Goal: Task Accomplishment & Management: Use online tool/utility

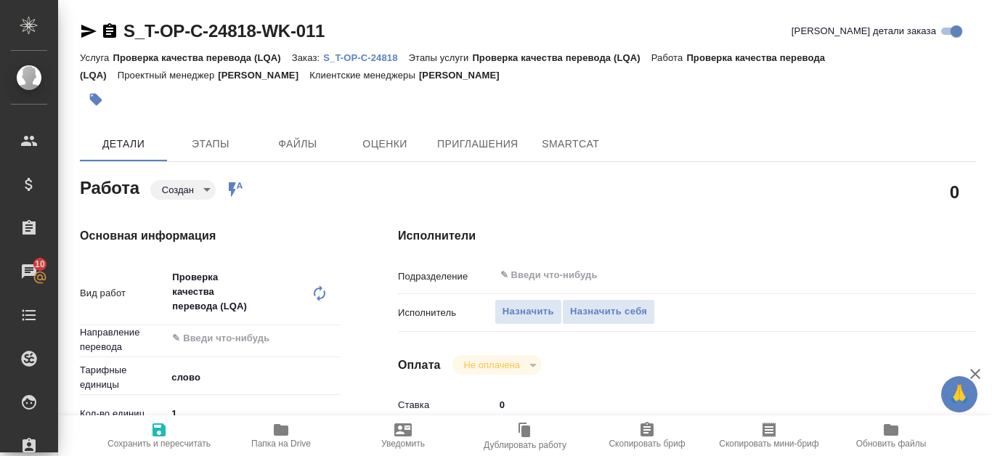
type textarea "x"
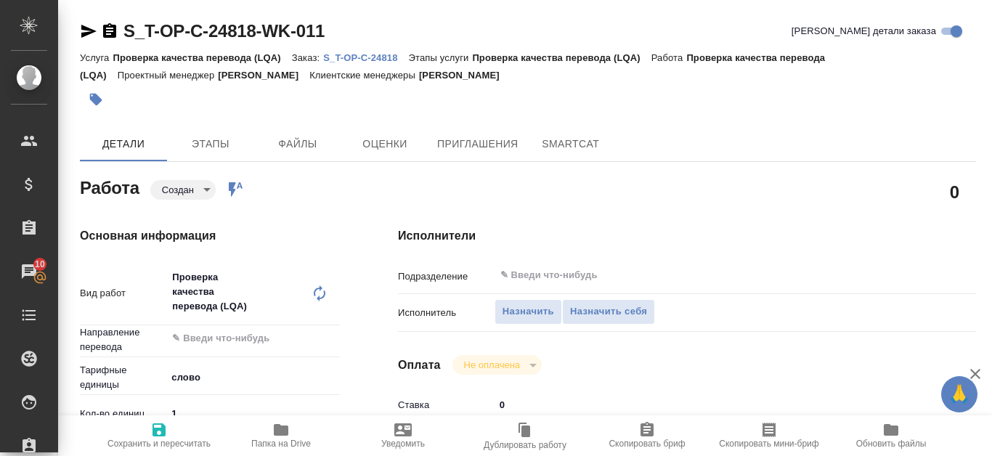
type textarea "x"
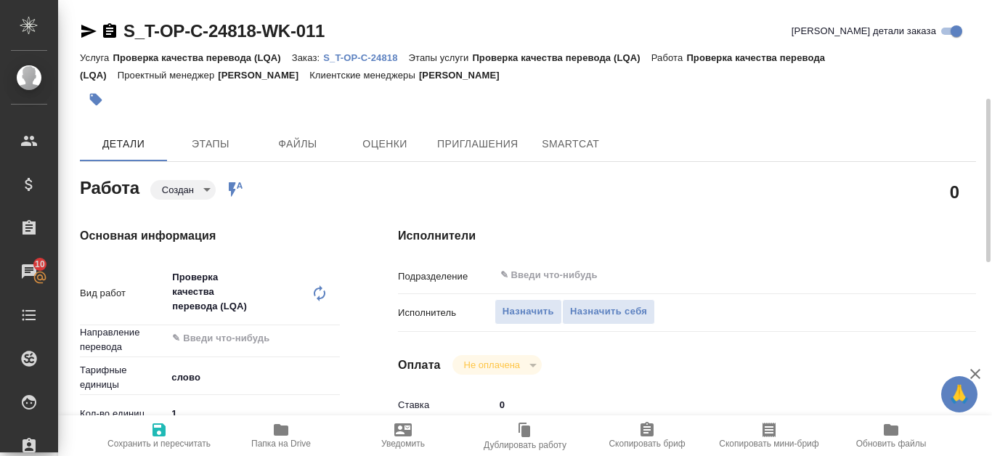
type textarea "x"
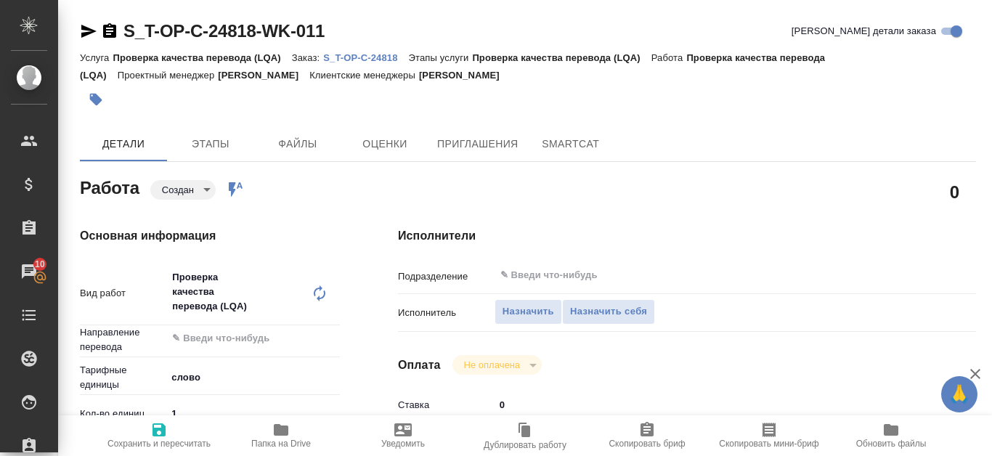
scroll to position [833, 0]
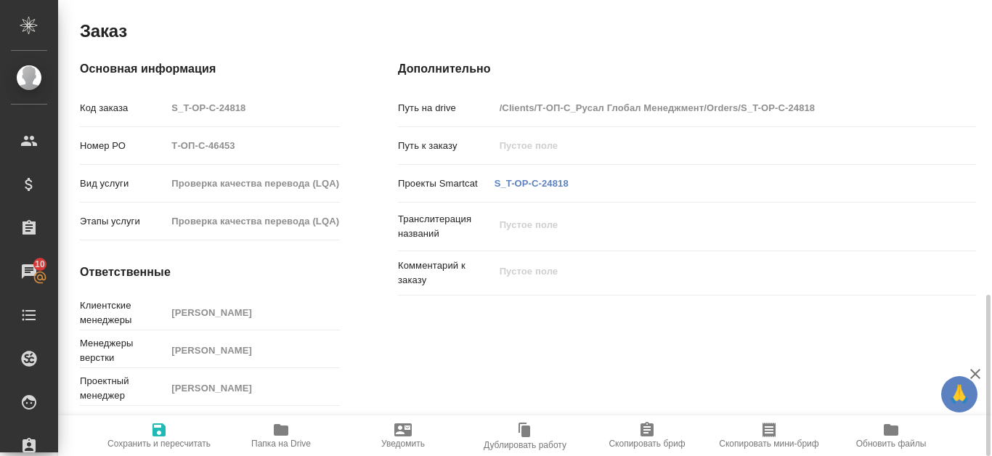
type textarea "x"
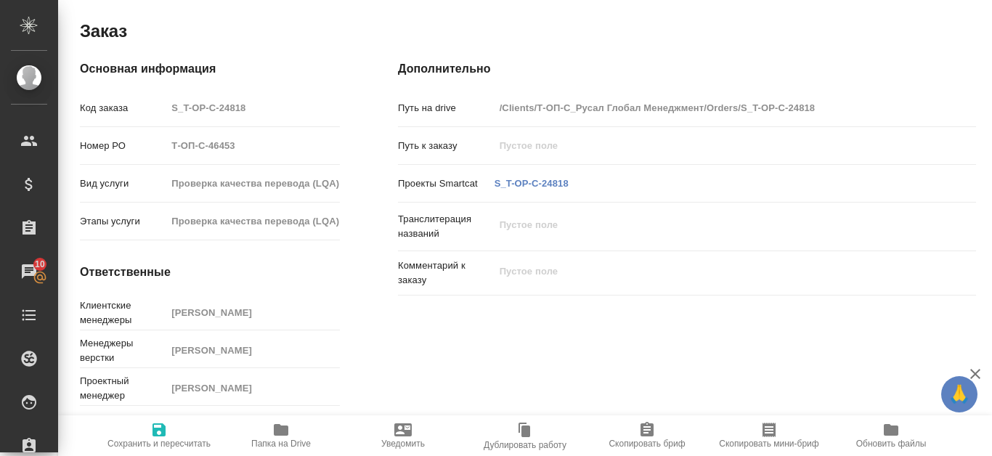
scroll to position [107, 0]
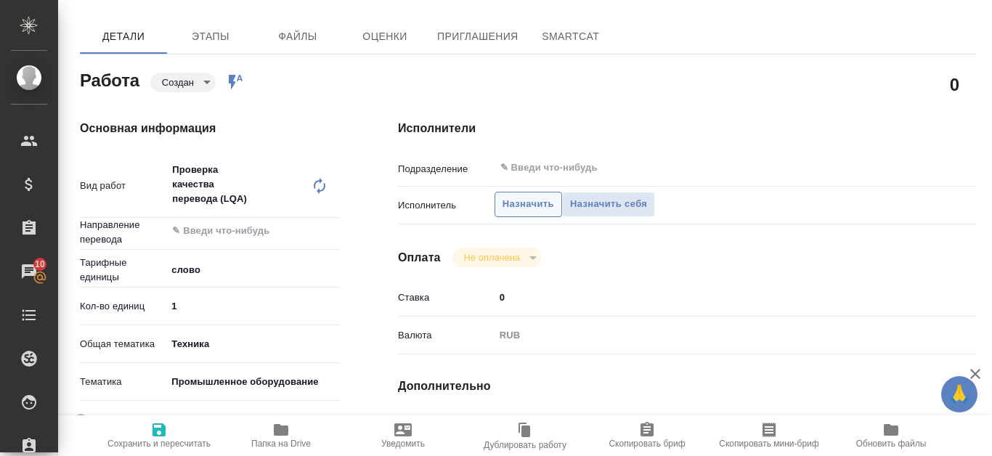
click at [534, 201] on span "Назначить" at bounding box center [528, 204] width 52 height 17
type textarea "x"
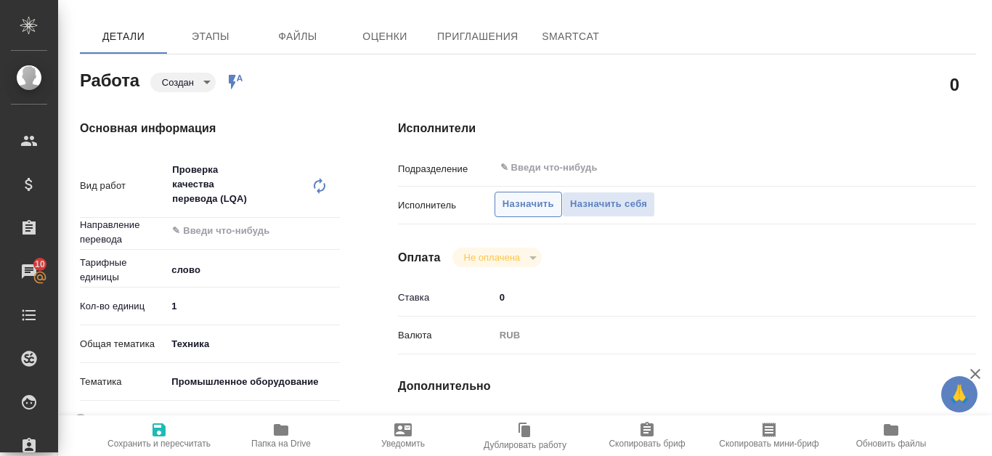
type textarea "x"
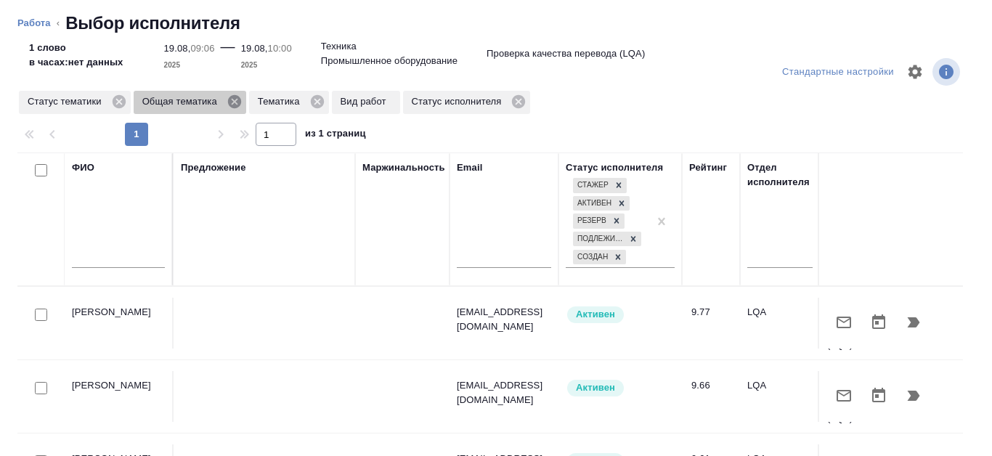
click at [234, 102] on icon at bounding box center [234, 102] width 16 height 16
click at [199, 103] on icon at bounding box center [201, 101] width 13 height 13
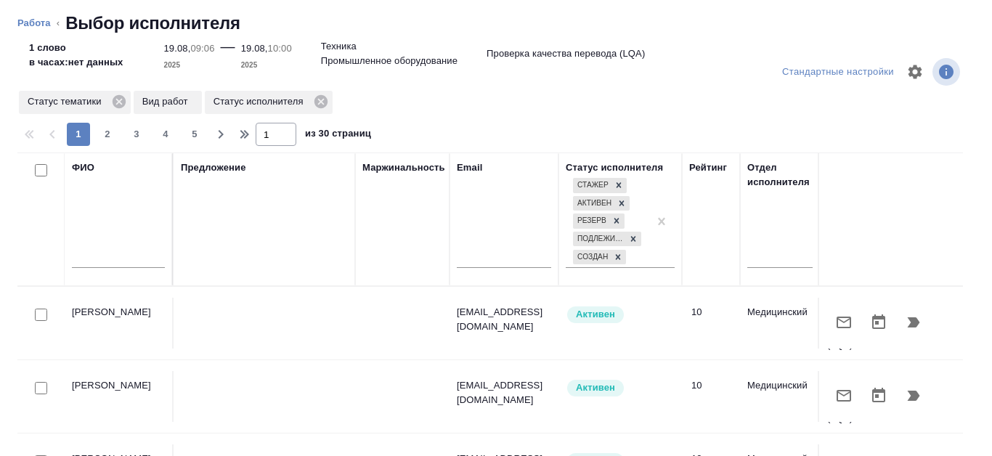
click at [168, 102] on p "Вид работ" at bounding box center [167, 101] width 51 height 15
click at [321, 104] on icon at bounding box center [320, 101] width 13 height 13
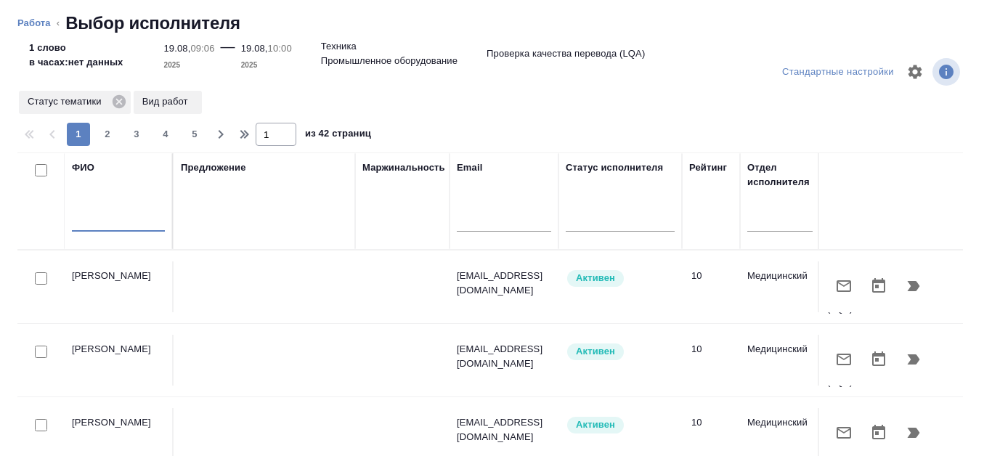
click at [96, 215] on input "text" at bounding box center [118, 222] width 93 height 18
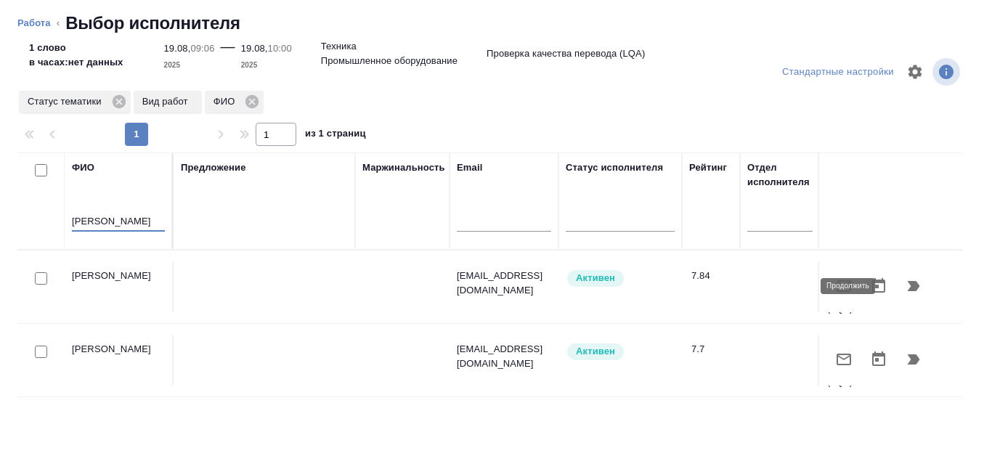
type input "Канатаева"
click at [907, 287] on icon "button" at bounding box center [913, 286] width 12 height 10
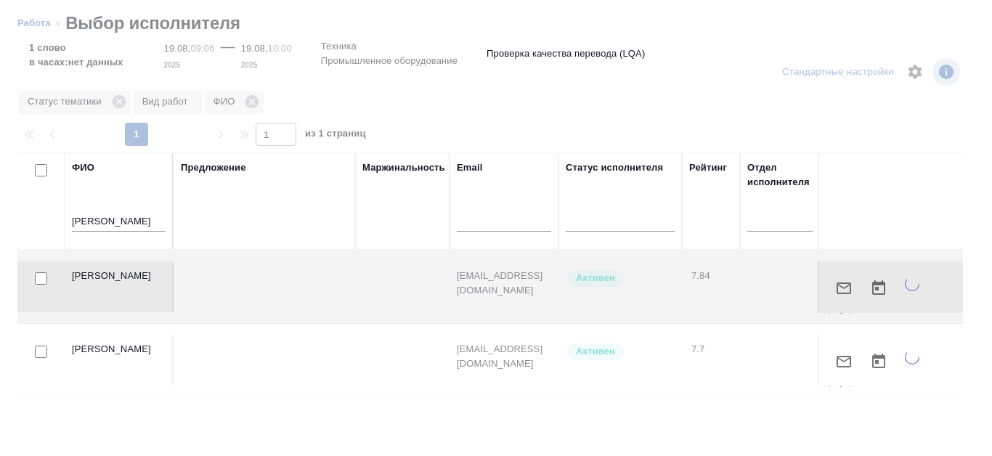
type textarea "x"
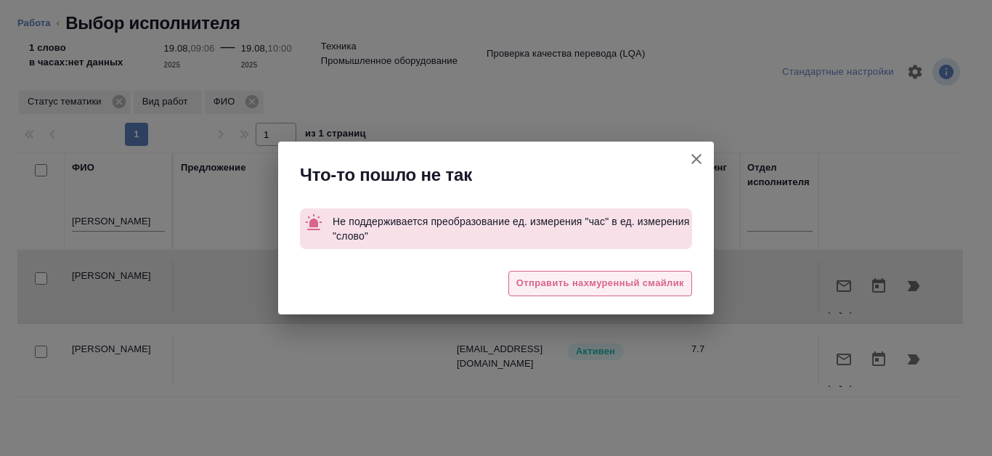
click at [635, 285] on span "Отправить нахмуренный смайлик" at bounding box center [600, 283] width 168 height 17
type textarea "x"
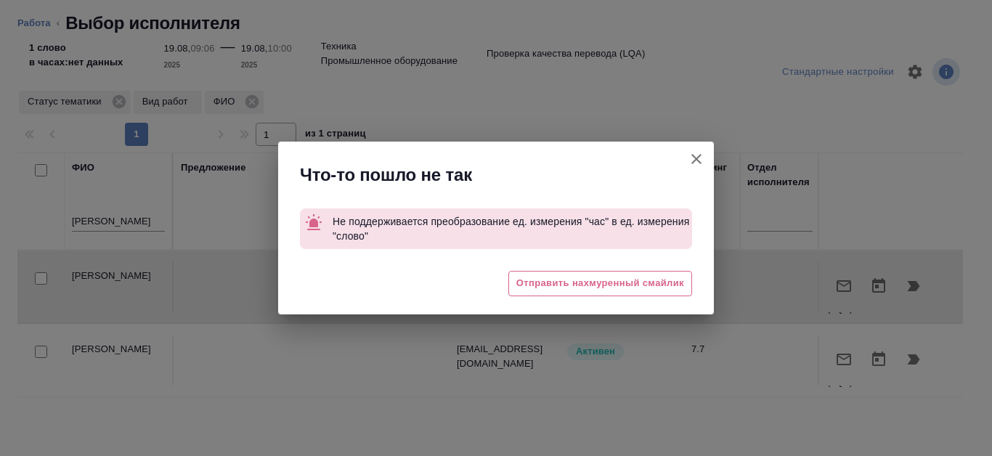
type textarea "x"
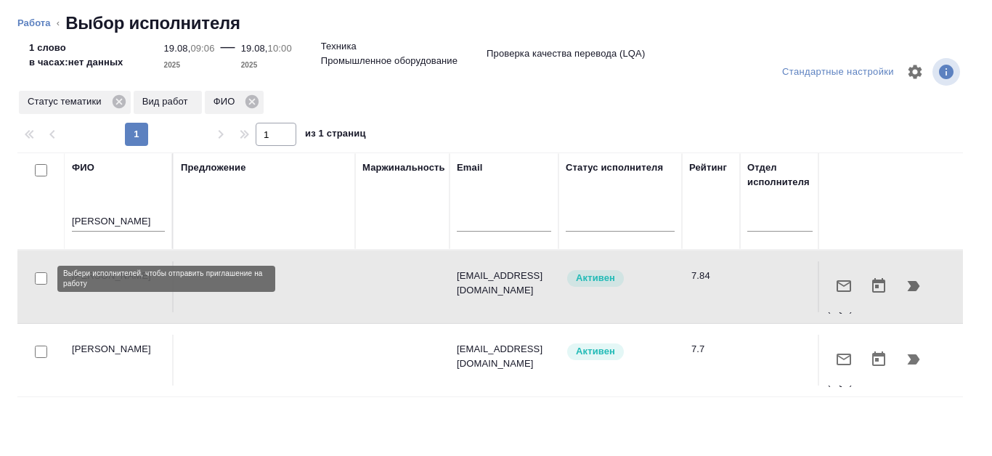
click at [45, 280] on input "checkbox" at bounding box center [41, 278] width 12 height 12
checkbox input "true"
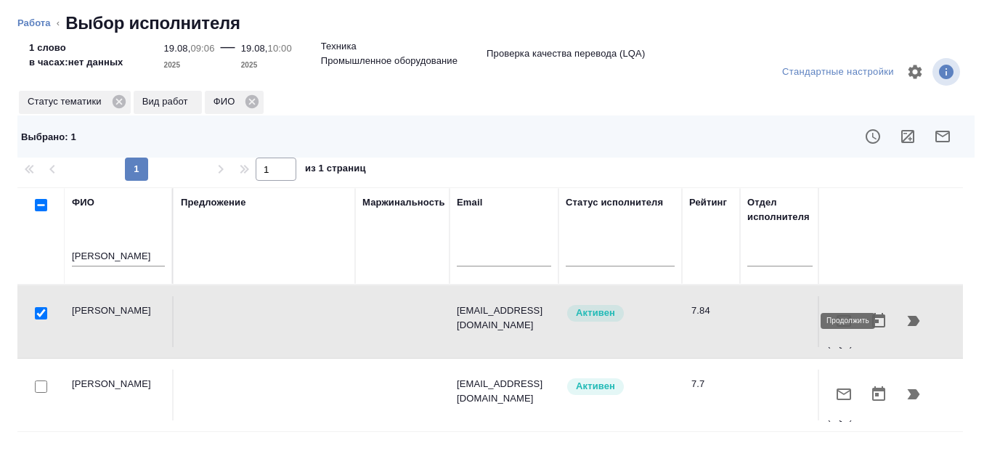
click at [910, 322] on icon "button" at bounding box center [912, 320] width 17 height 17
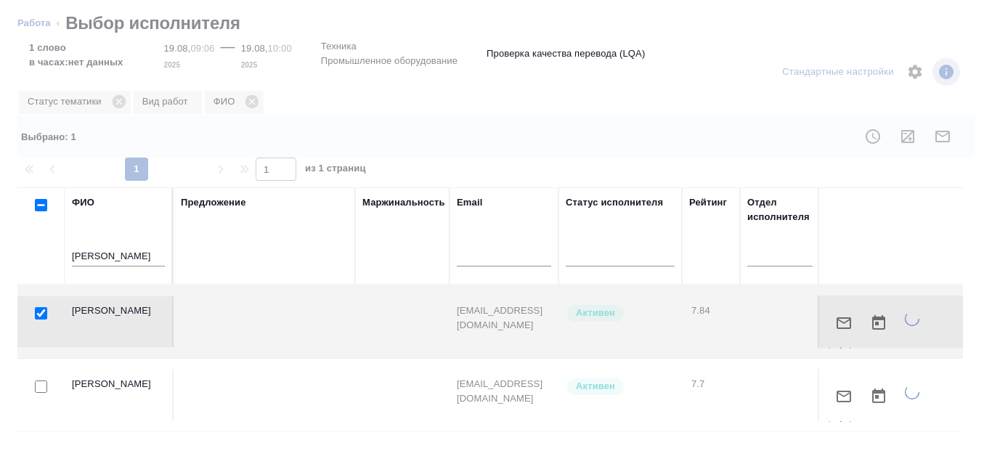
type textarea "x"
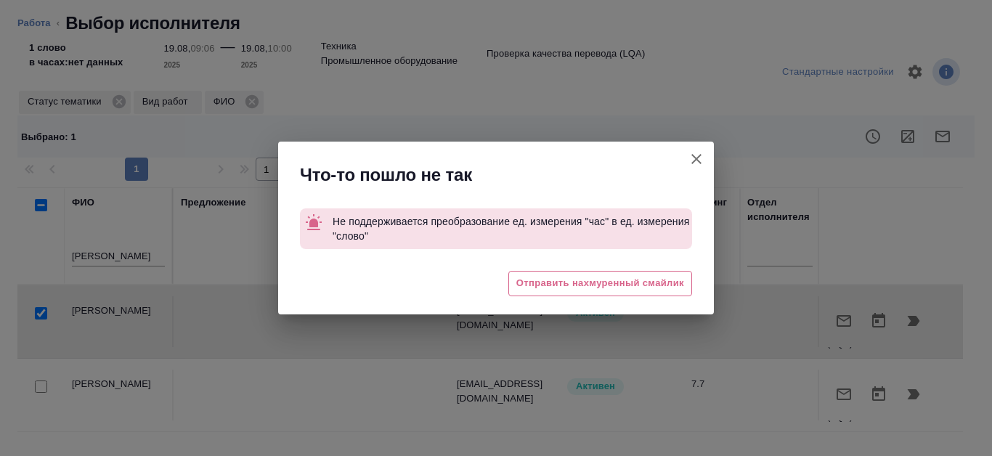
click at [703, 159] on icon "button" at bounding box center [695, 158] width 17 height 17
type textarea "x"
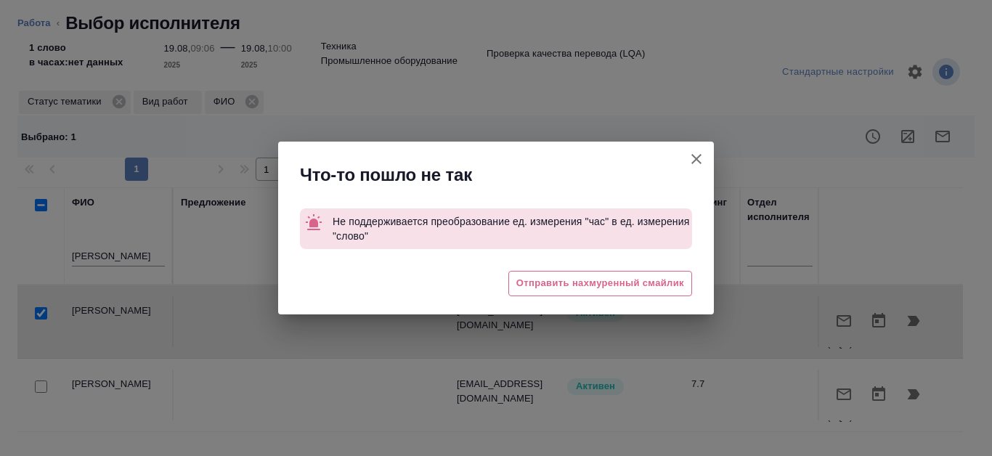
type textarea "x"
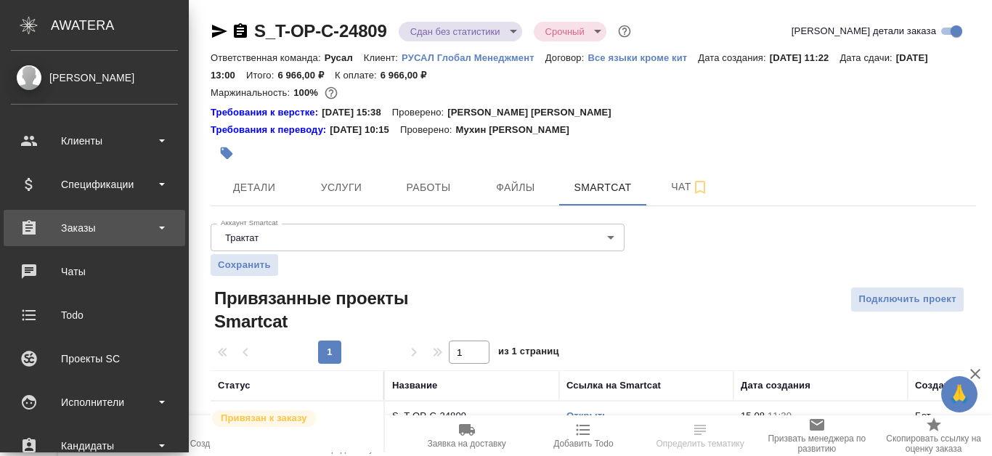
click at [84, 234] on div "Заказы" at bounding box center [94, 228] width 167 height 22
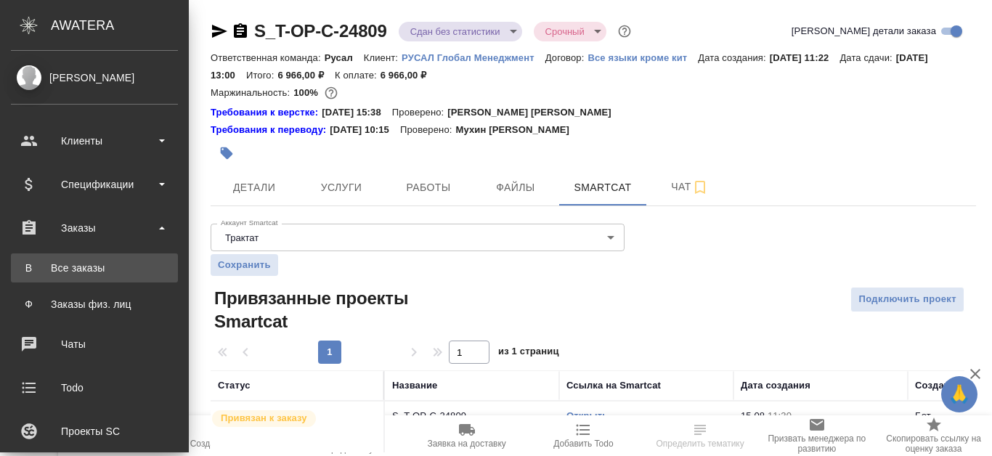
click at [90, 265] on div "Все заказы" at bounding box center [94, 268] width 152 height 15
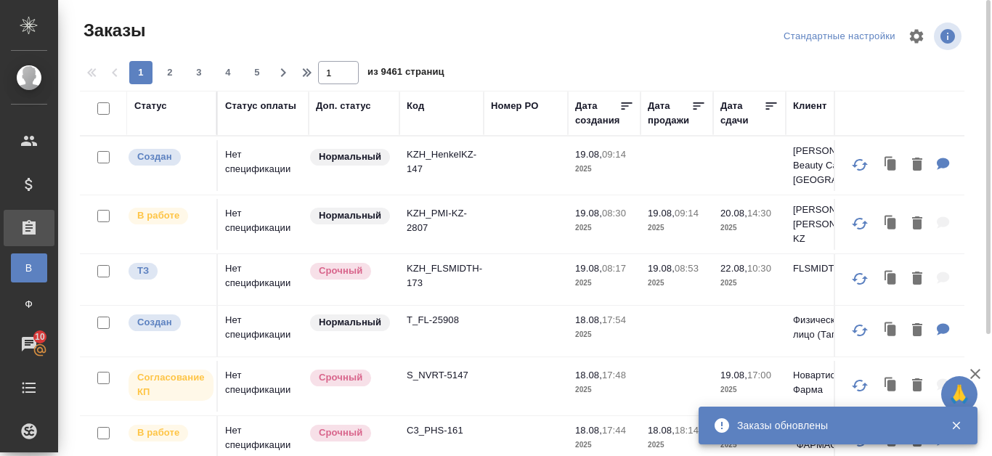
click at [418, 105] on div "Код" at bounding box center [414, 106] width 17 height 15
click at [417, 84] on span "из 9461 страниц" at bounding box center [405, 73] width 77 height 21
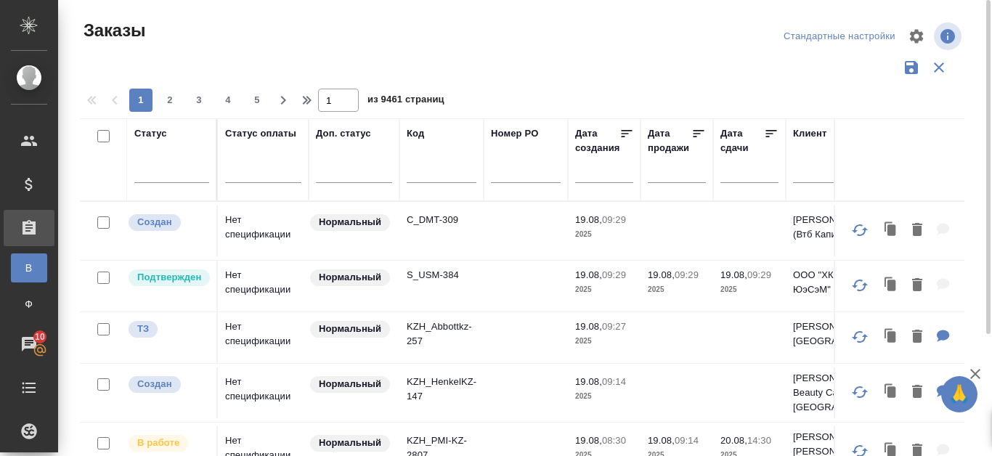
click at [415, 103] on span "из 9461 страниц" at bounding box center [405, 101] width 77 height 21
click at [412, 173] on input "text" at bounding box center [441, 174] width 70 height 18
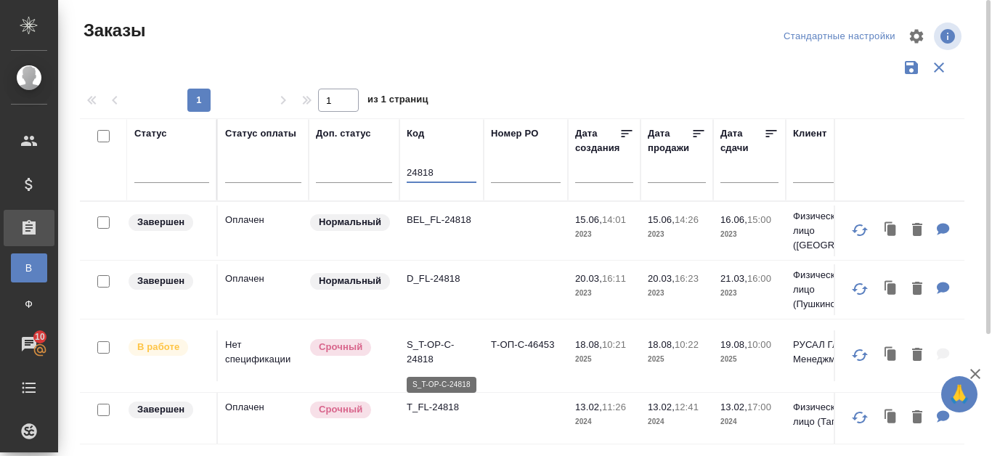
type input "24818"
click at [414, 354] on p "S_T-OP-C-24818" at bounding box center [441, 352] width 70 height 29
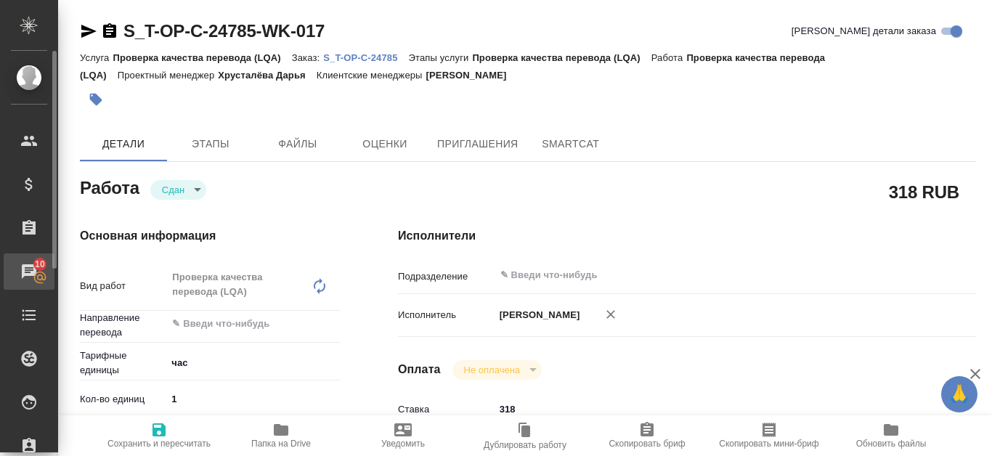
type textarea "x"
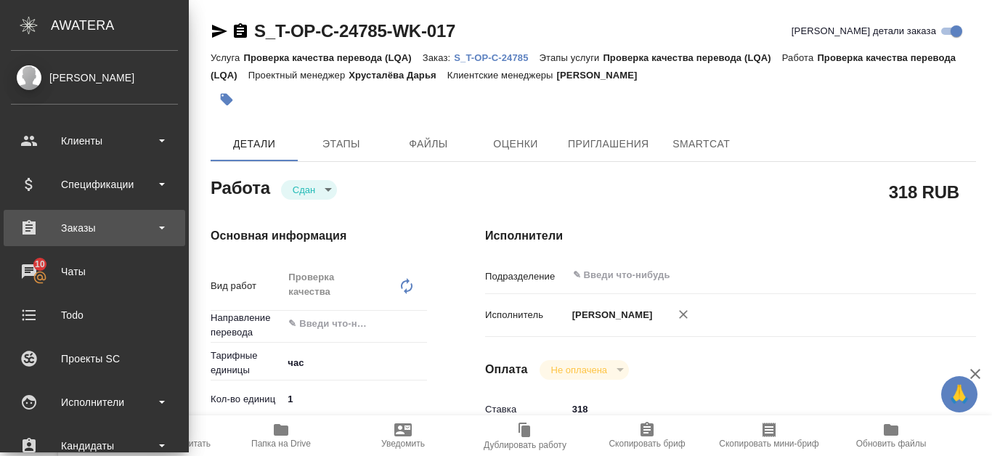
click at [96, 227] on div "Заказы" at bounding box center [94, 228] width 167 height 22
type textarea "x"
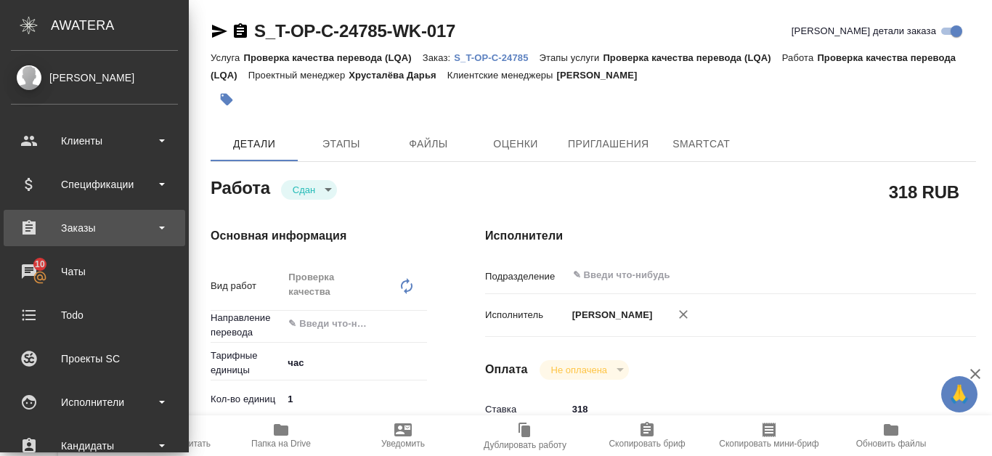
type textarea "x"
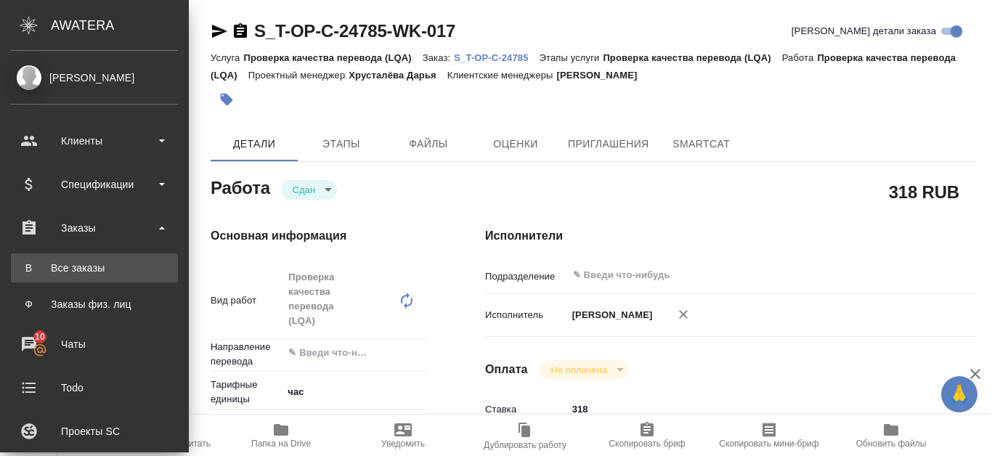
click at [93, 258] on link "В Все заказы" at bounding box center [94, 267] width 167 height 29
type textarea "x"
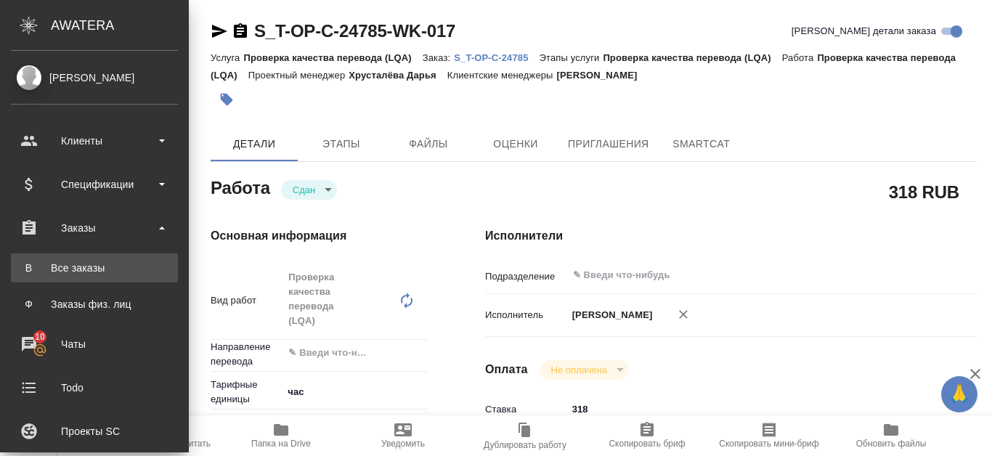
type textarea "x"
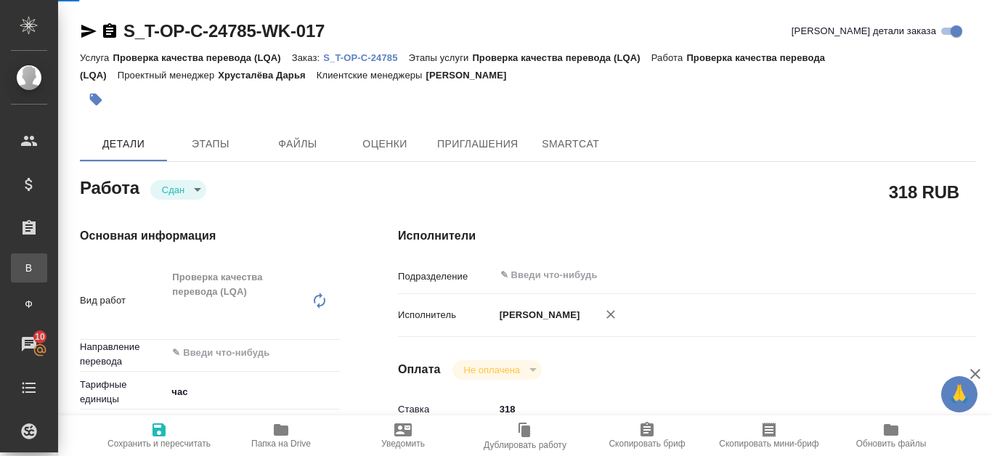
type textarea "x"
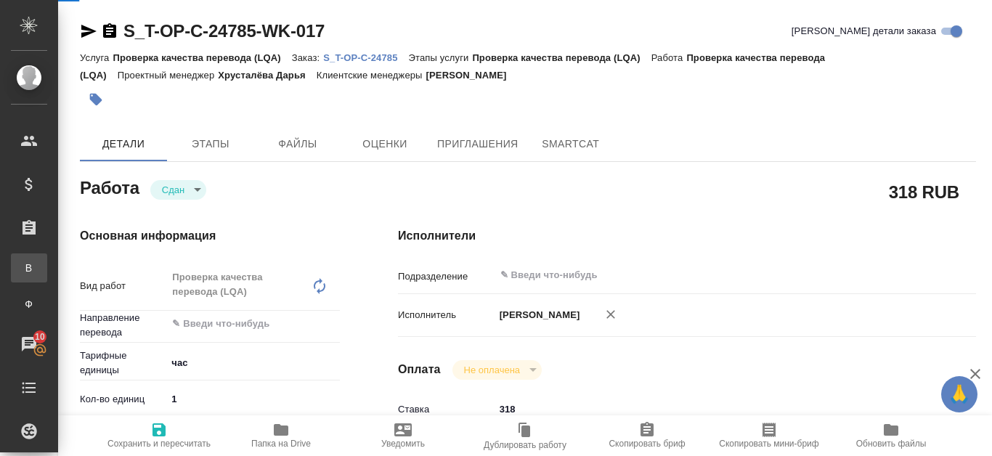
type textarea "x"
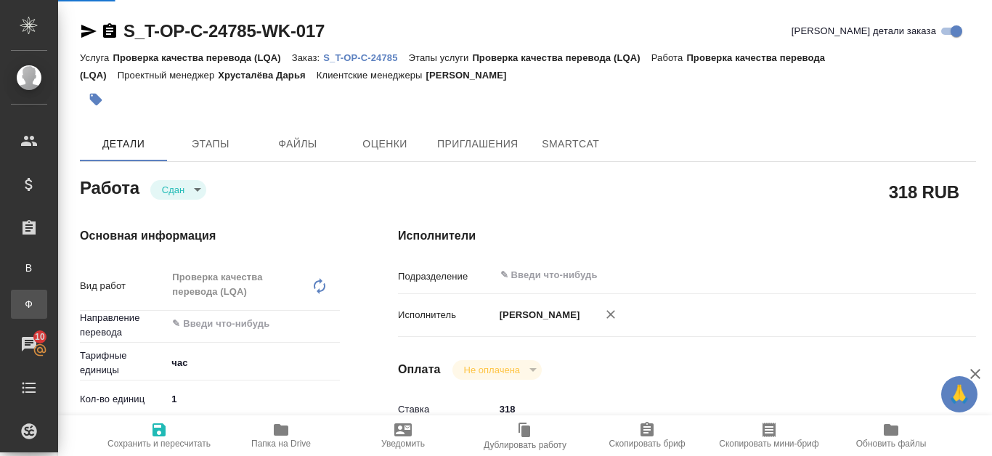
type textarea "x"
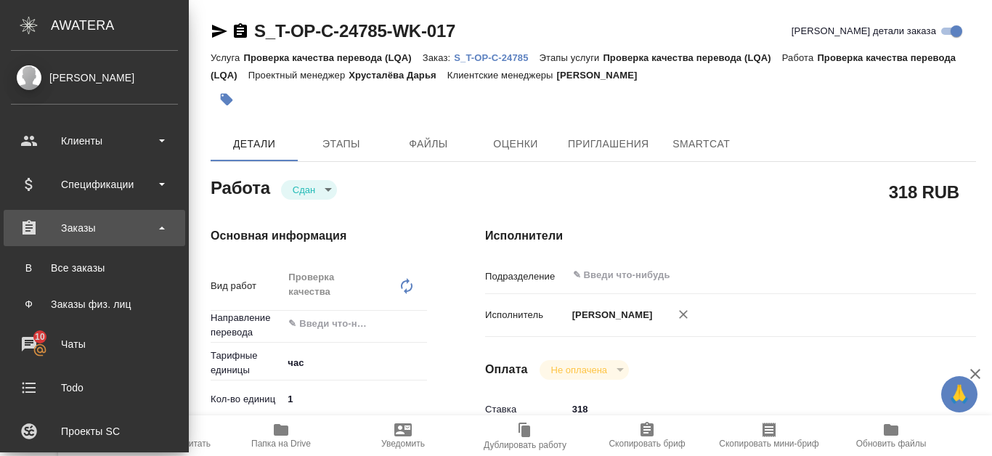
type textarea "x"
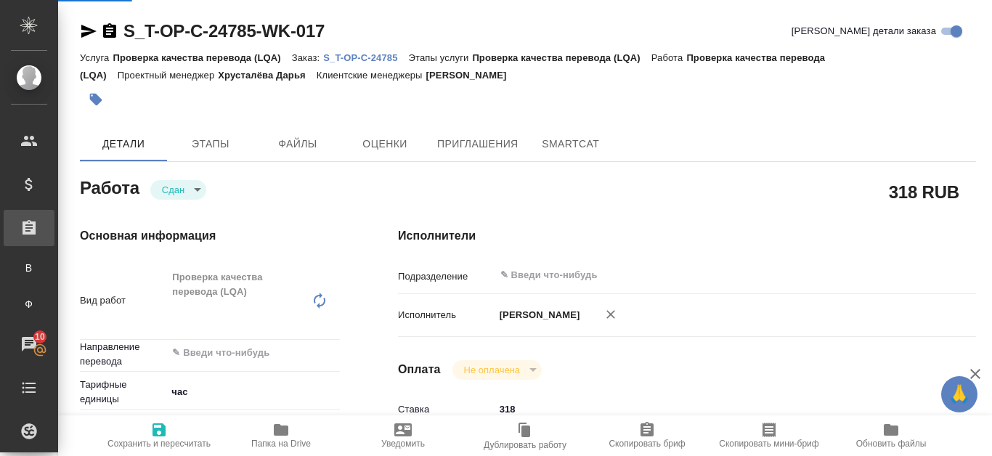
click at [29, 223] on div "Заказы" at bounding box center [11, 228] width 36 height 22
type textarea "x"
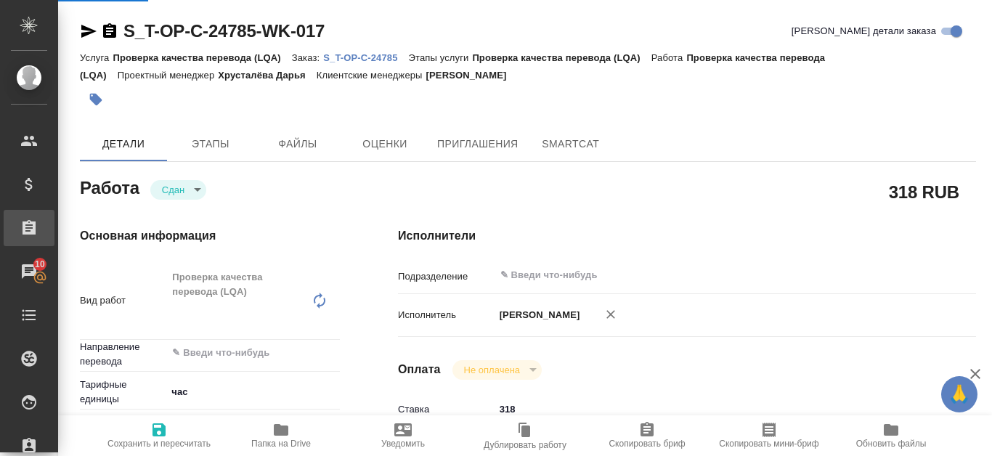
type textarea "x"
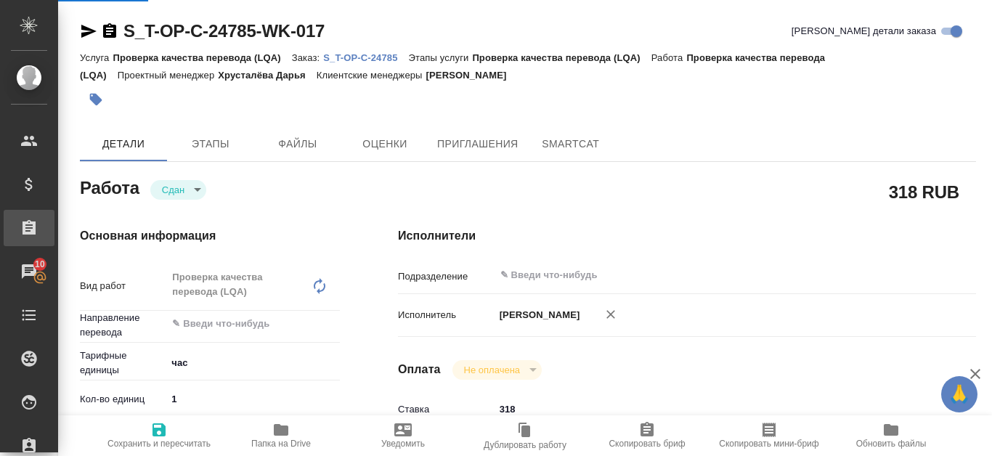
type textarea "x"
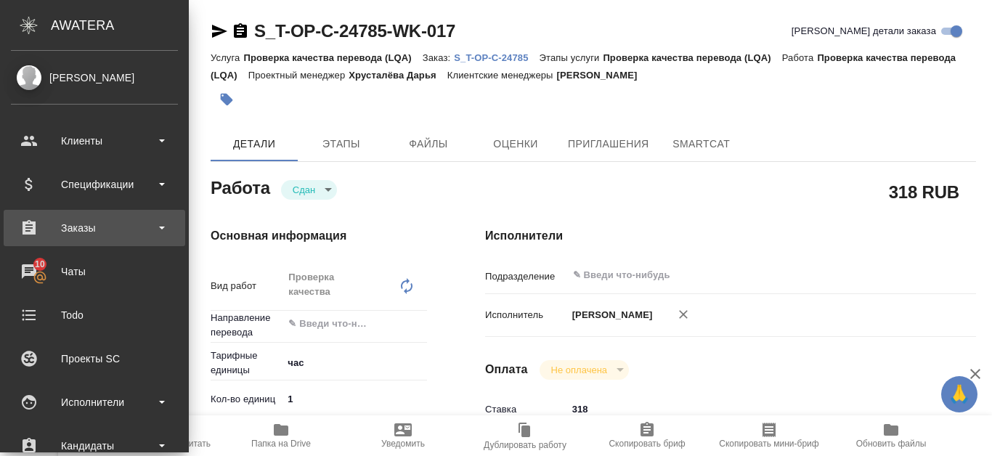
type textarea "x"
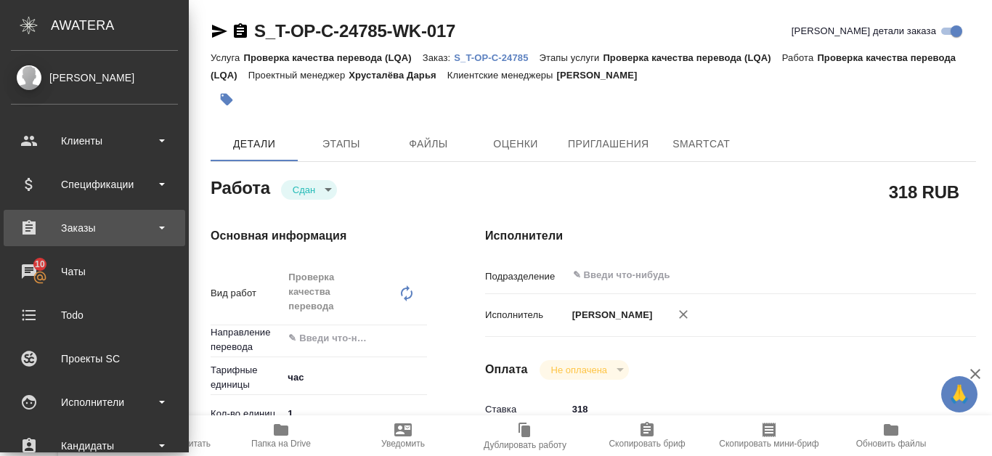
click at [158, 232] on div "Заказы" at bounding box center [94, 228] width 167 height 22
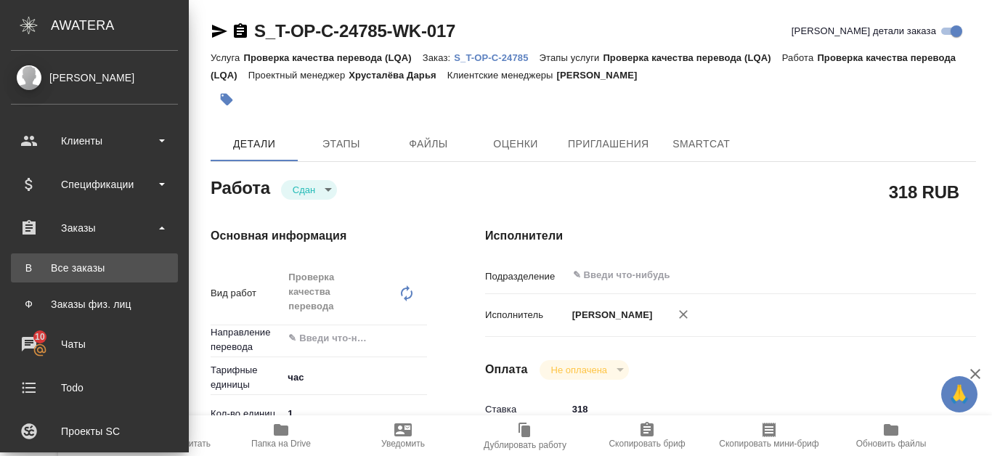
click at [107, 270] on div "Все заказы" at bounding box center [94, 268] width 152 height 15
type textarea "x"
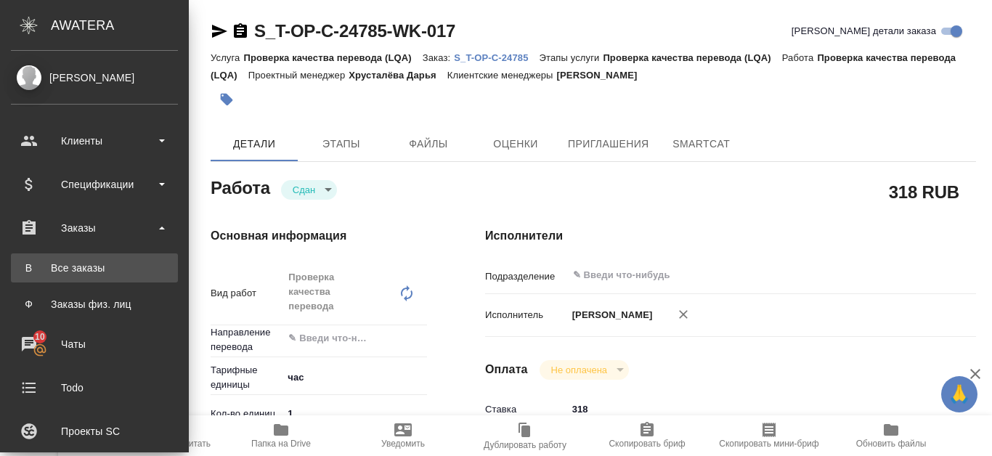
type textarea "x"
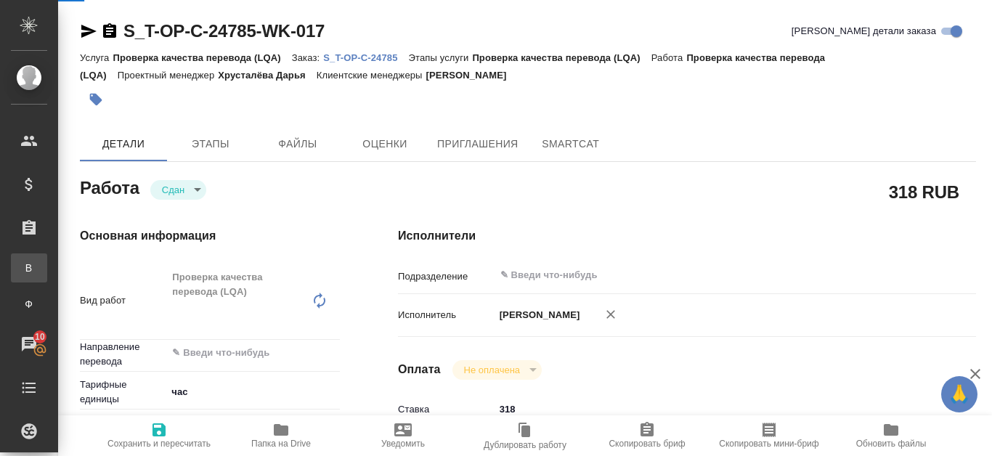
type textarea "x"
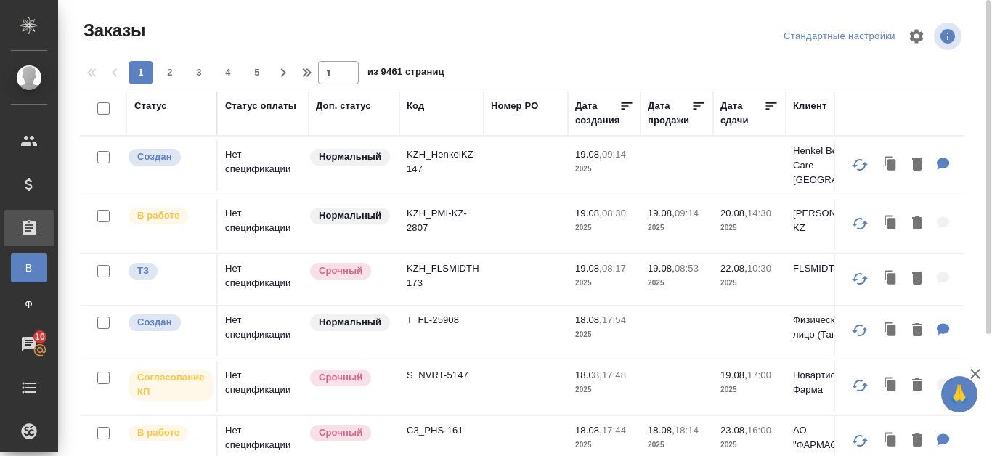
click at [412, 110] on div "Код" at bounding box center [414, 106] width 17 height 15
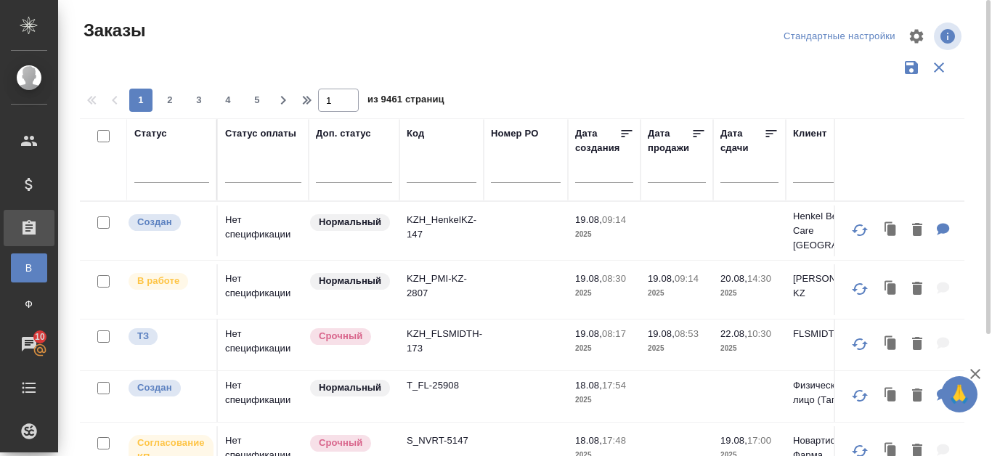
click at [419, 172] on input "text" at bounding box center [441, 174] width 70 height 18
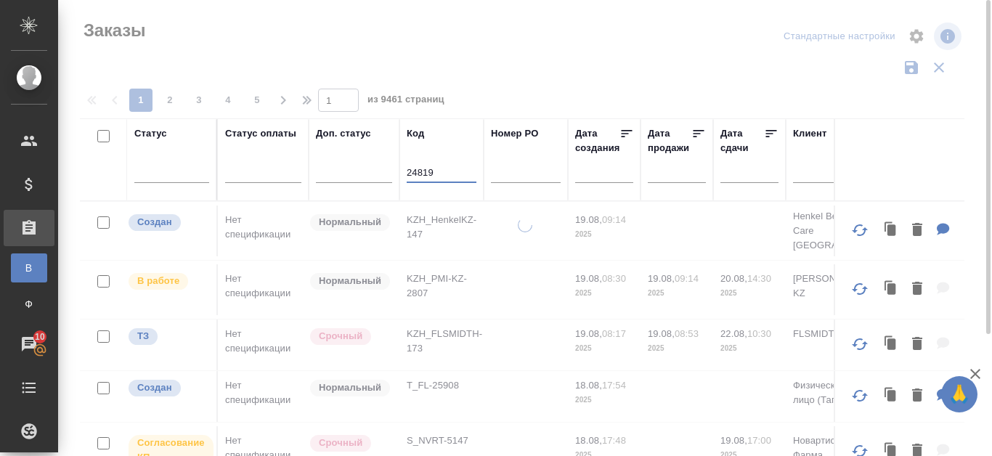
type input "24819"
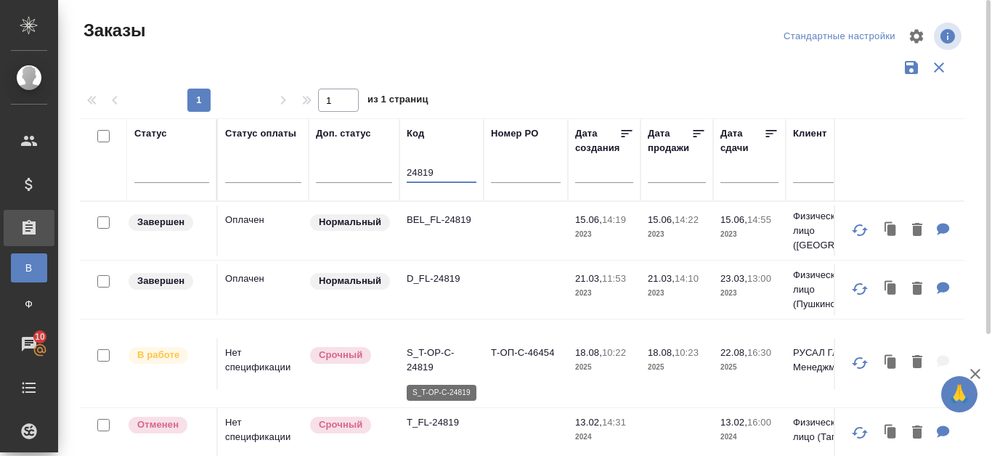
click at [433, 360] on p "S_T-OP-C-24819" at bounding box center [441, 360] width 70 height 29
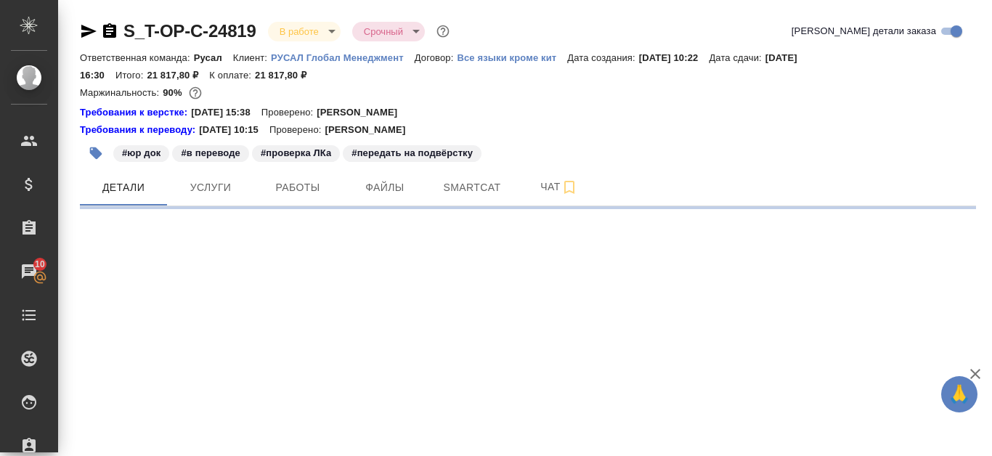
select select "RU"
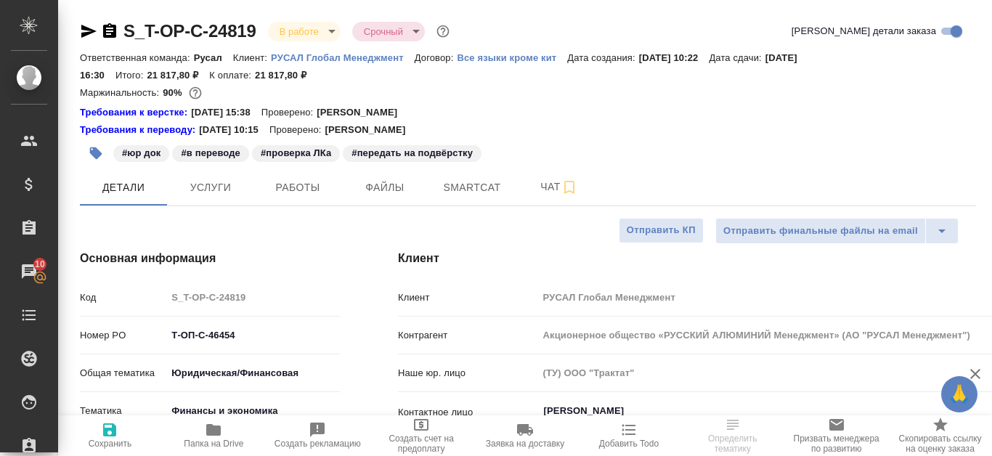
type textarea "x"
type input "[PERSON_NAME]"
type input "[PERSON_NAME] [PERSON_NAME]"
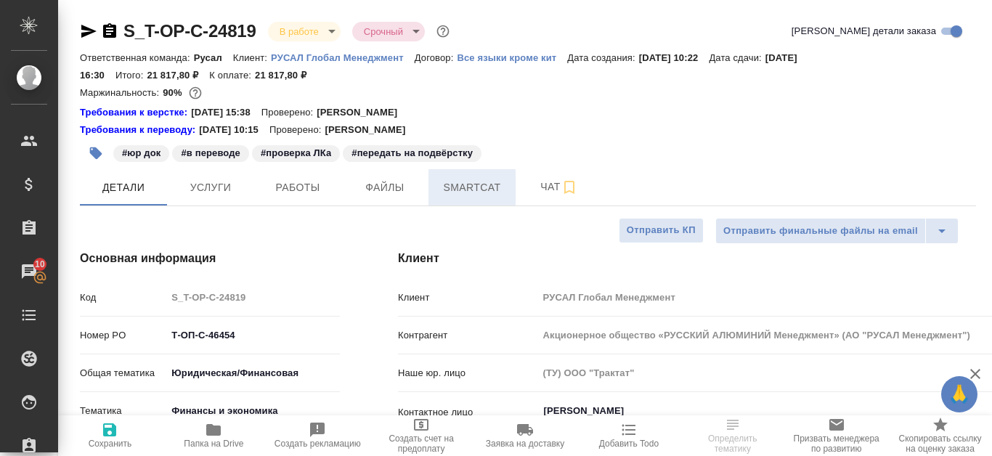
click at [507, 196] on button "Smartcat" at bounding box center [471, 187] width 87 height 36
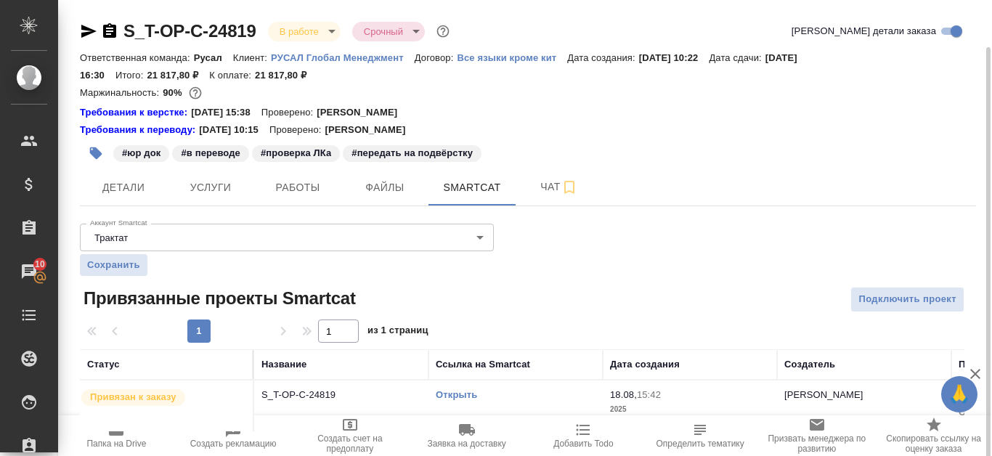
scroll to position [24, 0]
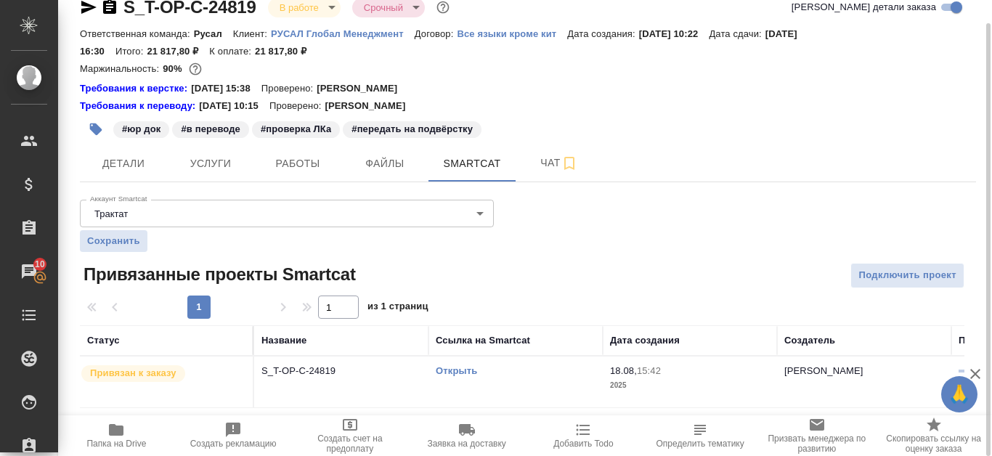
click at [460, 366] on link "Открыть" at bounding box center [456, 370] width 41 height 11
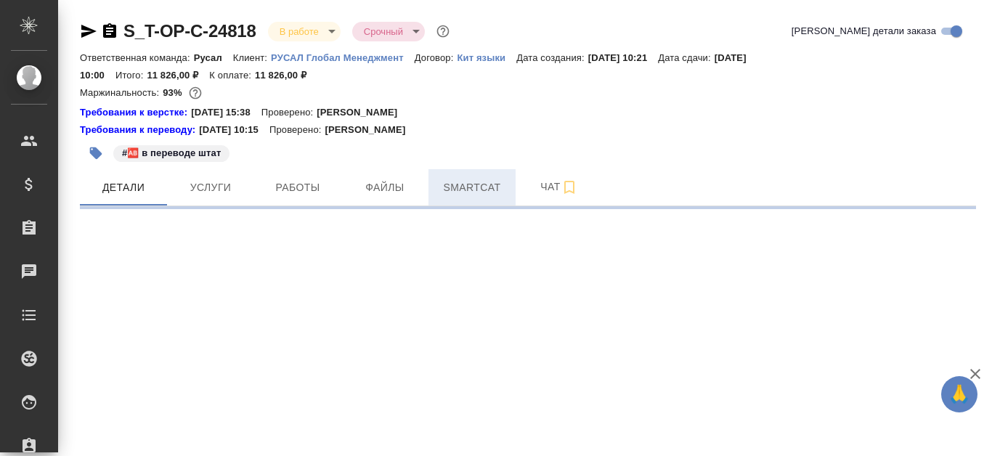
select select "RU"
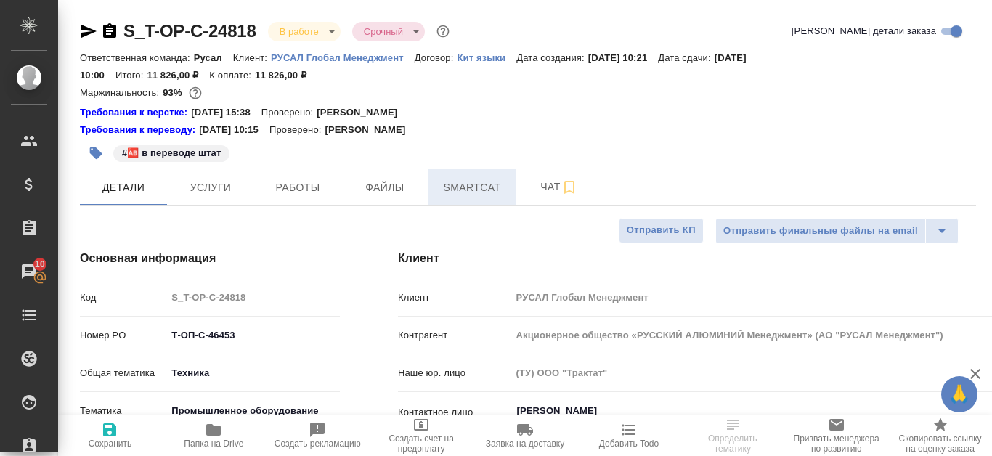
type textarea "x"
click at [487, 187] on span "Smartcat" at bounding box center [472, 188] width 70 height 18
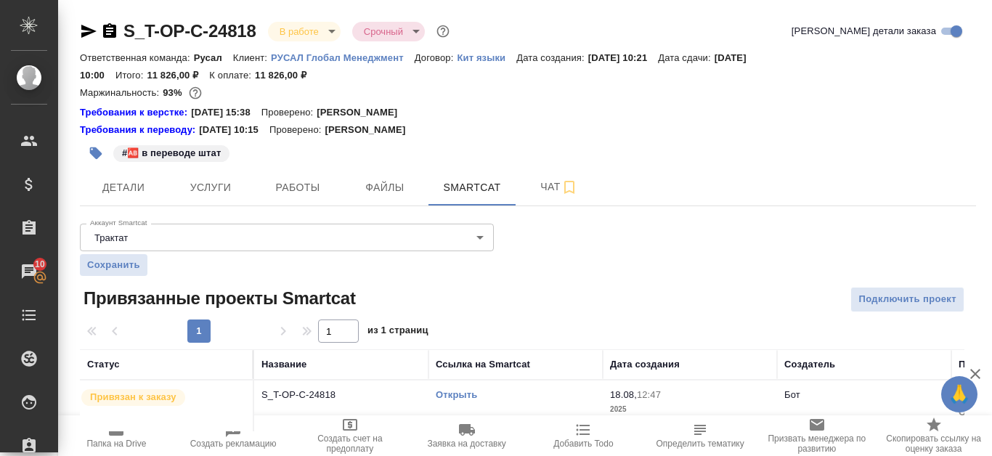
click at [461, 396] on link "Открыть" at bounding box center [456, 394] width 41 height 11
